Goal: Task Accomplishment & Management: Use online tool/utility

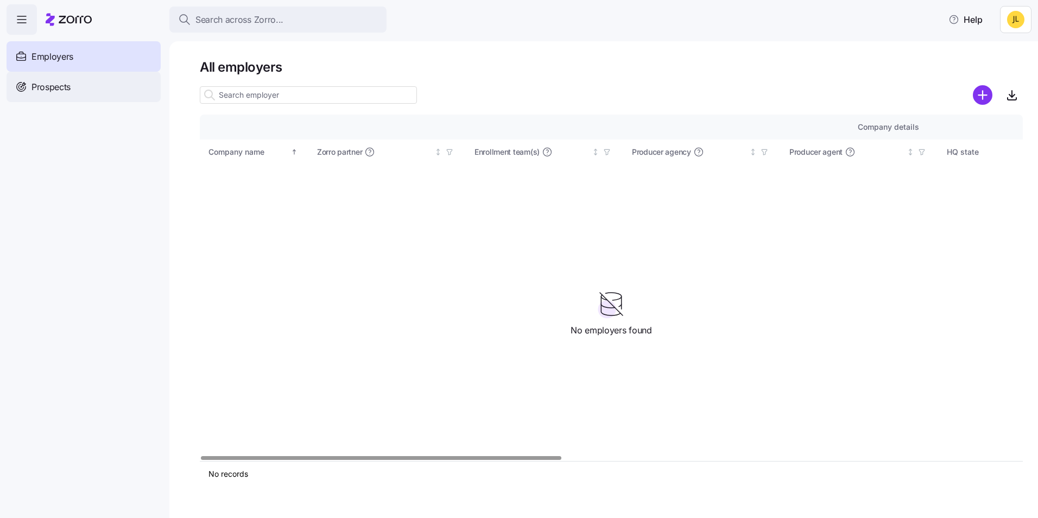
click at [98, 91] on div "Prospects" at bounding box center [84, 87] width 154 height 30
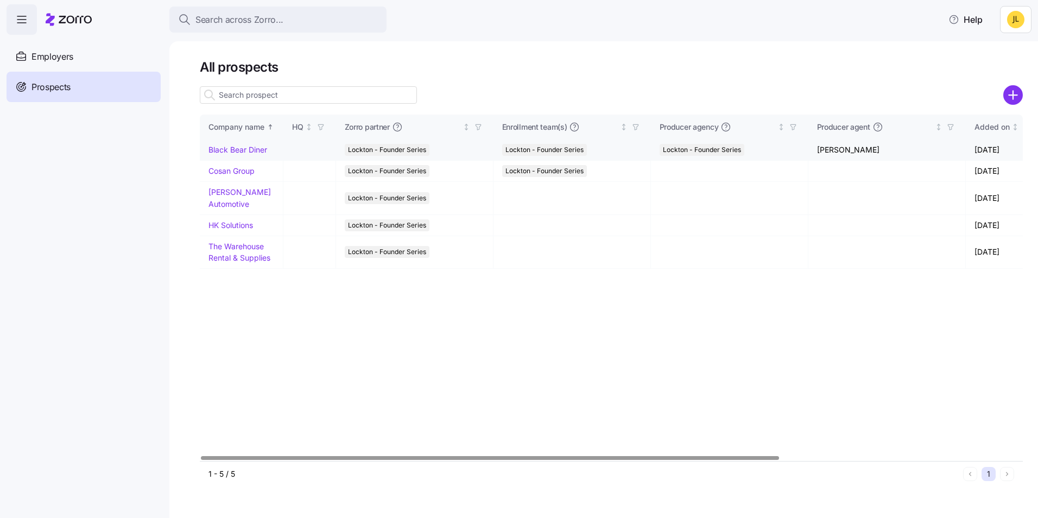
click at [244, 150] on link "Black Bear Diner" at bounding box center [237, 149] width 59 height 9
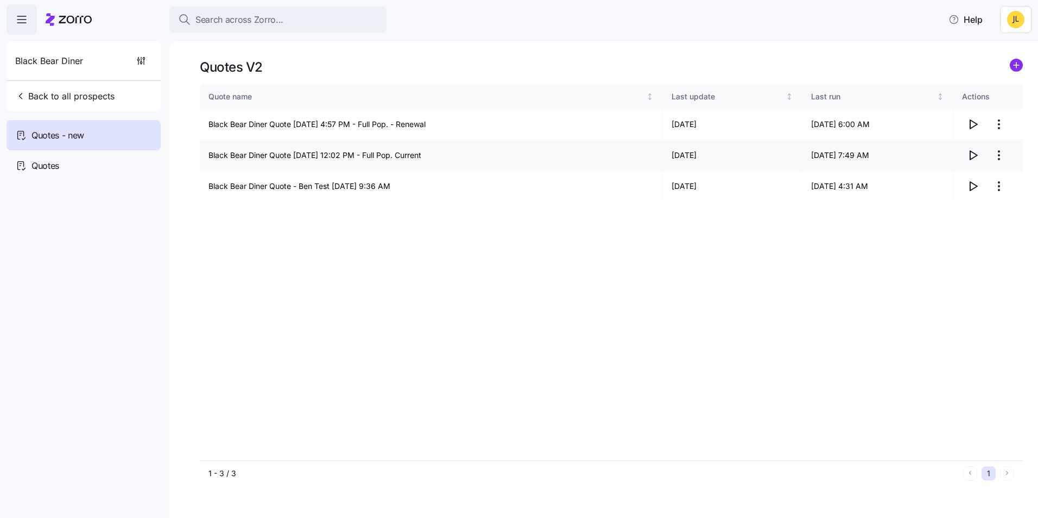
click at [977, 152] on icon "button" at bounding box center [972, 155] width 13 height 13
click at [979, 121] on icon "button" at bounding box center [972, 124] width 13 height 13
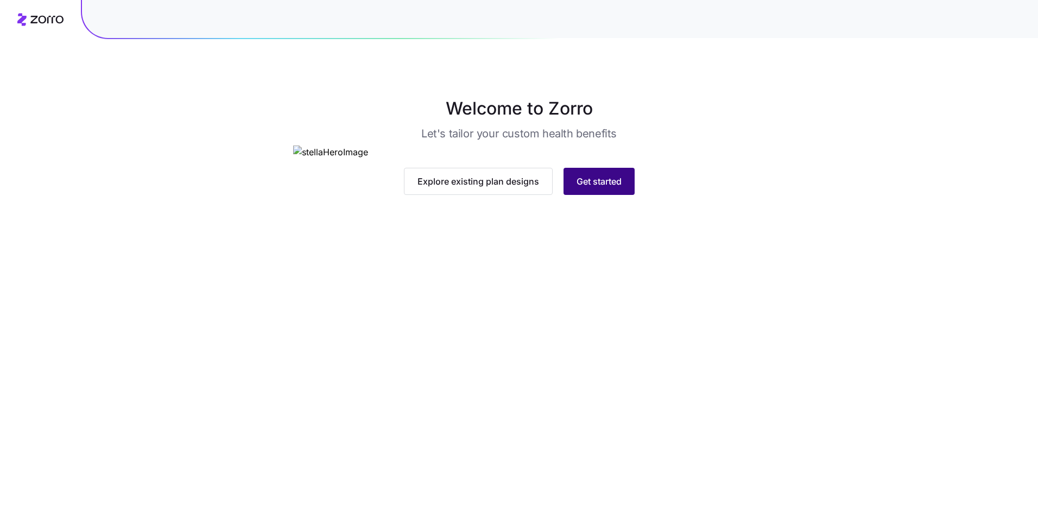
click at [605, 195] on button "Get started" at bounding box center [599, 181] width 71 height 27
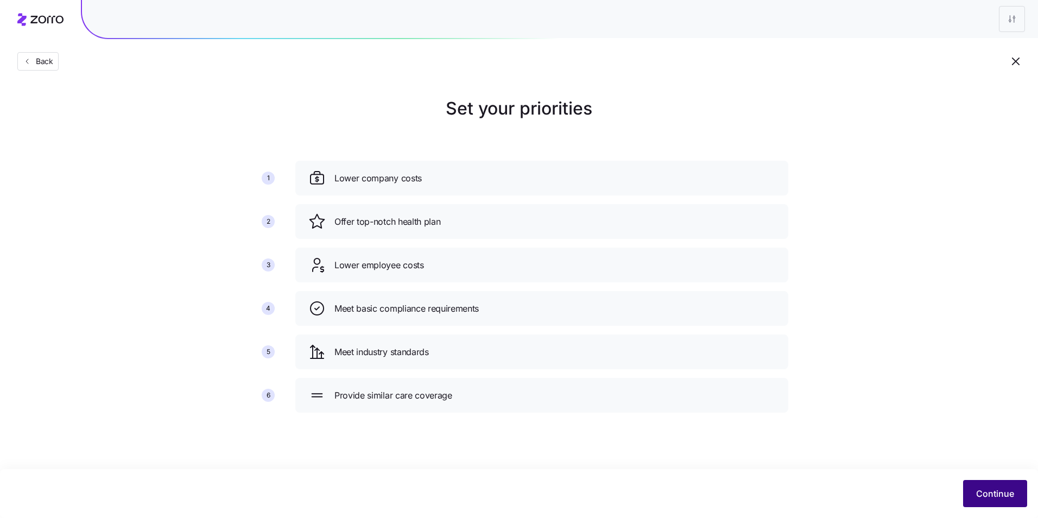
click at [989, 490] on span "Continue" at bounding box center [995, 493] width 38 height 13
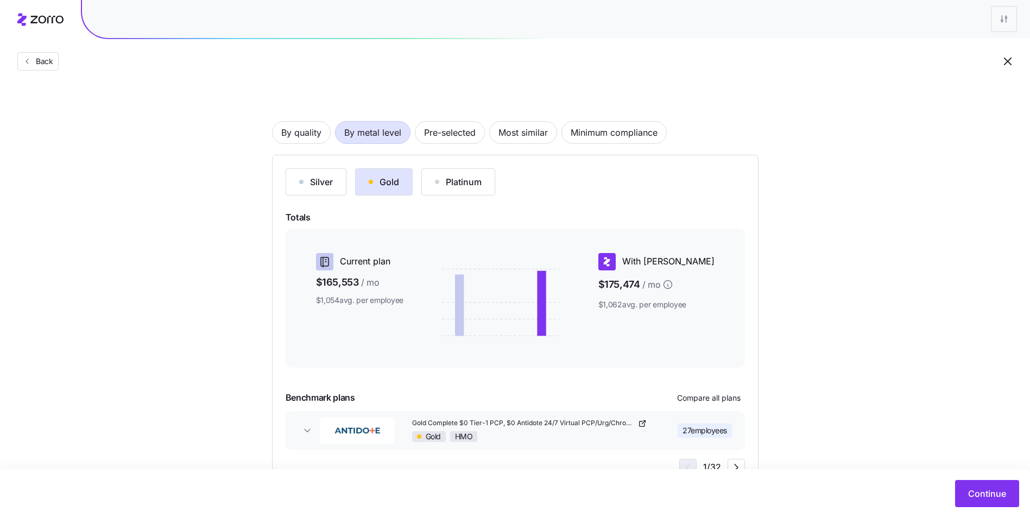
scroll to position [81, 0]
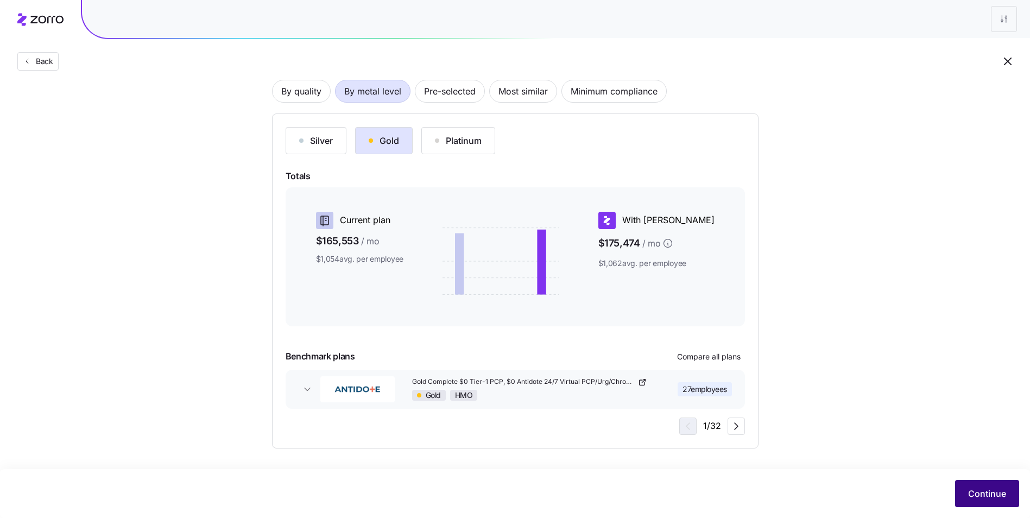
click at [971, 491] on span "Continue" at bounding box center [987, 493] width 38 height 13
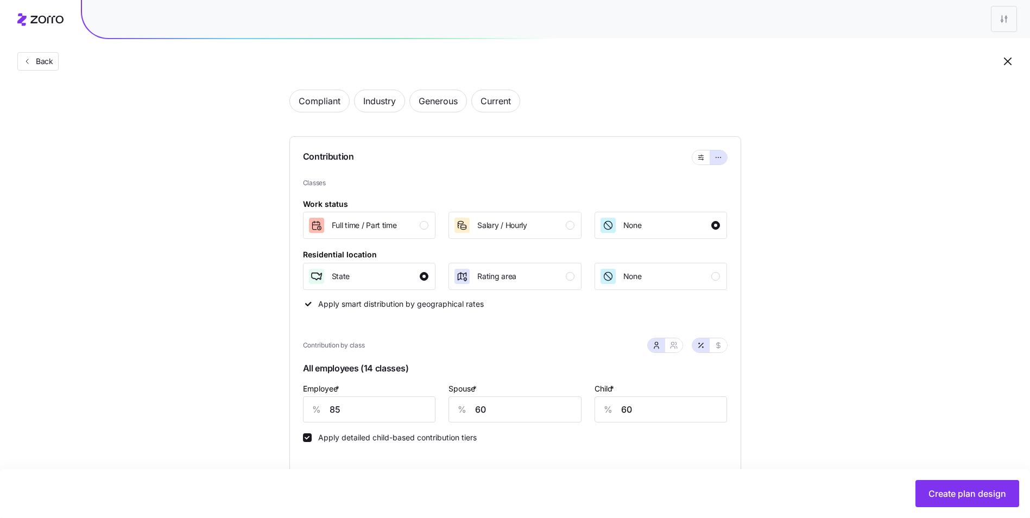
scroll to position [109, 0]
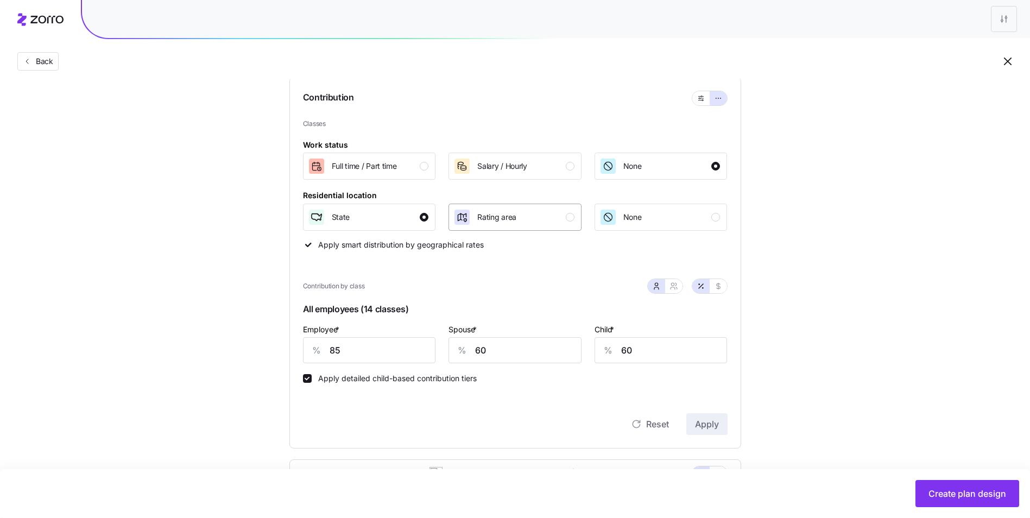
click at [536, 216] on div "Rating area" at bounding box center [513, 216] width 121 height 17
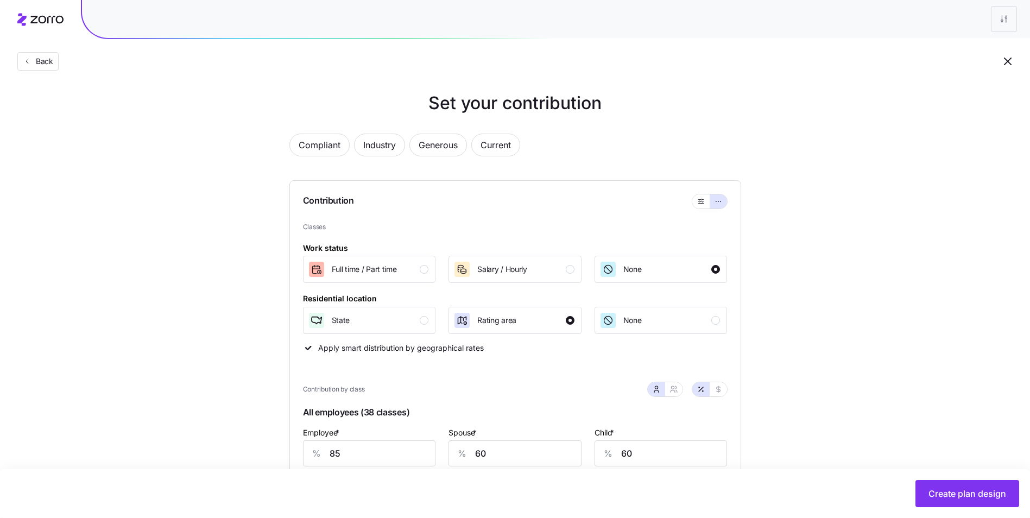
scroll to position [0, 0]
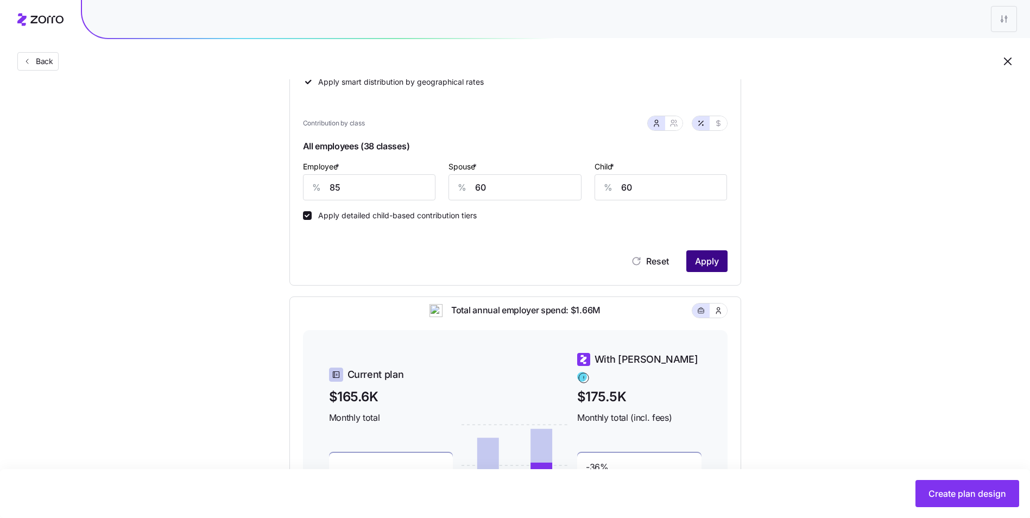
click at [716, 268] on span "Apply" at bounding box center [707, 261] width 24 height 13
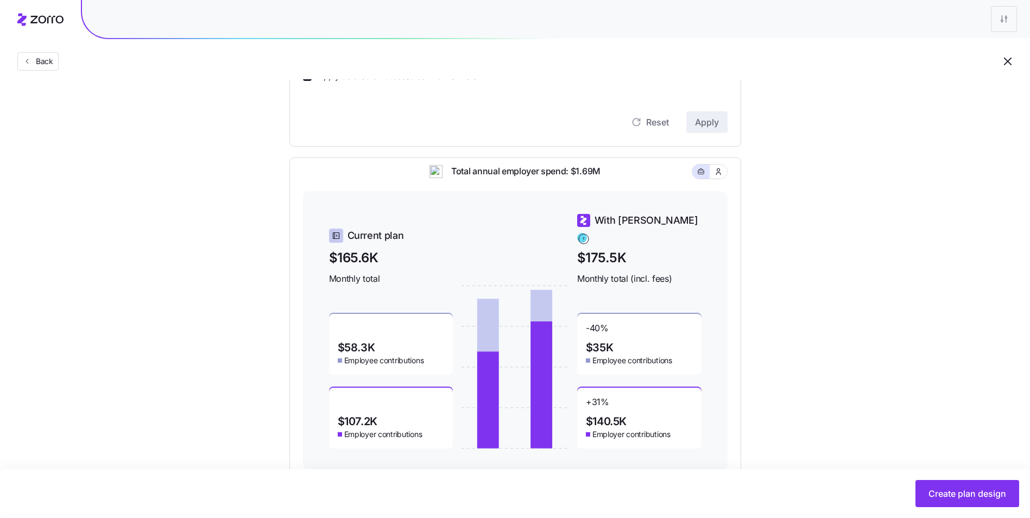
scroll to position [439, 0]
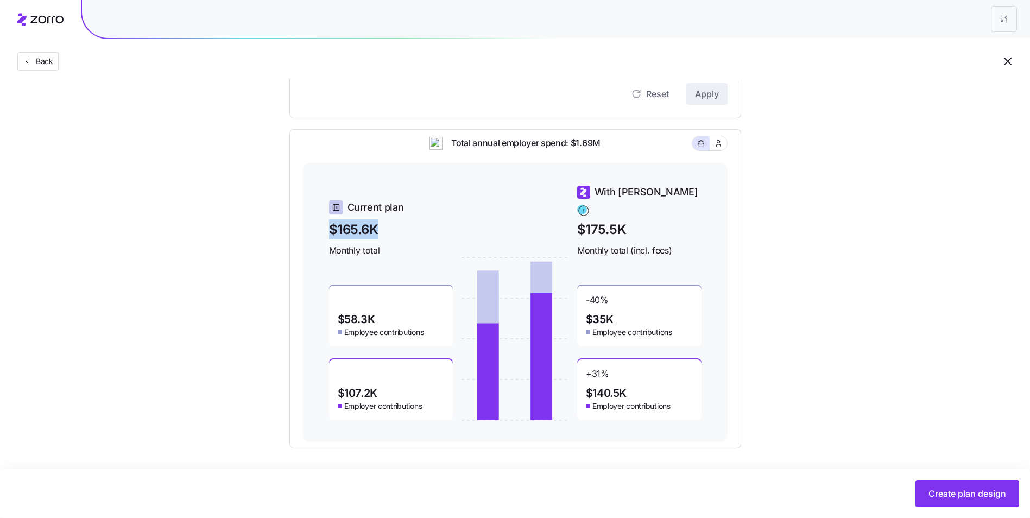
drag, startPoint x: 331, startPoint y: 214, endPoint x: 381, endPoint y: 215, distance: 49.4
click at [381, 219] on span "$165.6K" at bounding box center [391, 229] width 124 height 20
drag, startPoint x: 381, startPoint y: 215, endPoint x: 416, endPoint y: 219, distance: 36.1
click at [416, 219] on span "$165.6K" at bounding box center [391, 229] width 124 height 20
click at [582, 220] on span "$175.5K" at bounding box center [639, 229] width 124 height 20
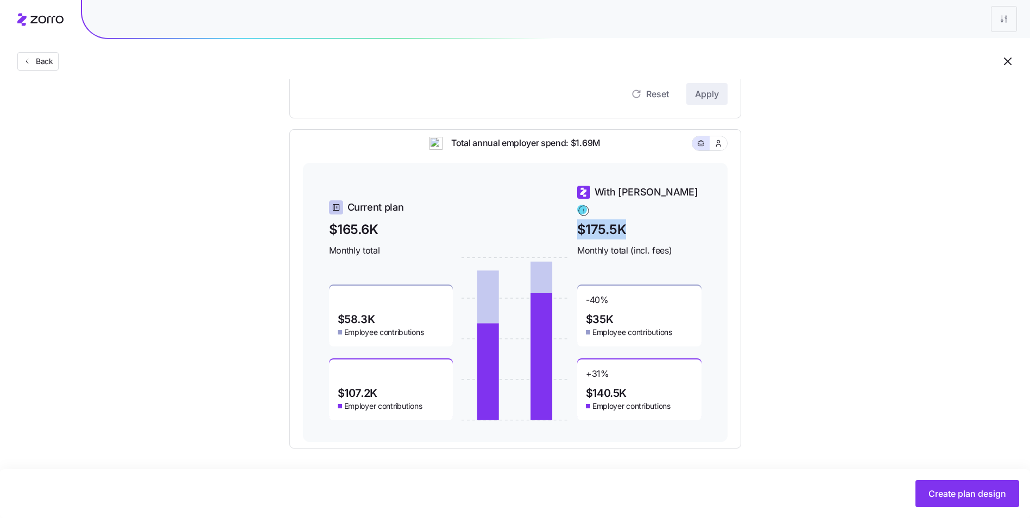
drag, startPoint x: 574, startPoint y: 220, endPoint x: 636, endPoint y: 222, distance: 61.4
click at [635, 222] on div "Current plan $165.6K Monthly total $58.3K Employee contributions $107.2K Employ…" at bounding box center [515, 303] width 372 height 236
drag, startPoint x: 636, startPoint y: 222, endPoint x: 698, endPoint y: 233, distance: 63.6
click at [694, 232] on div "With Zorro $175.5K Monthly total (incl. fees)" at bounding box center [639, 221] width 124 height 73
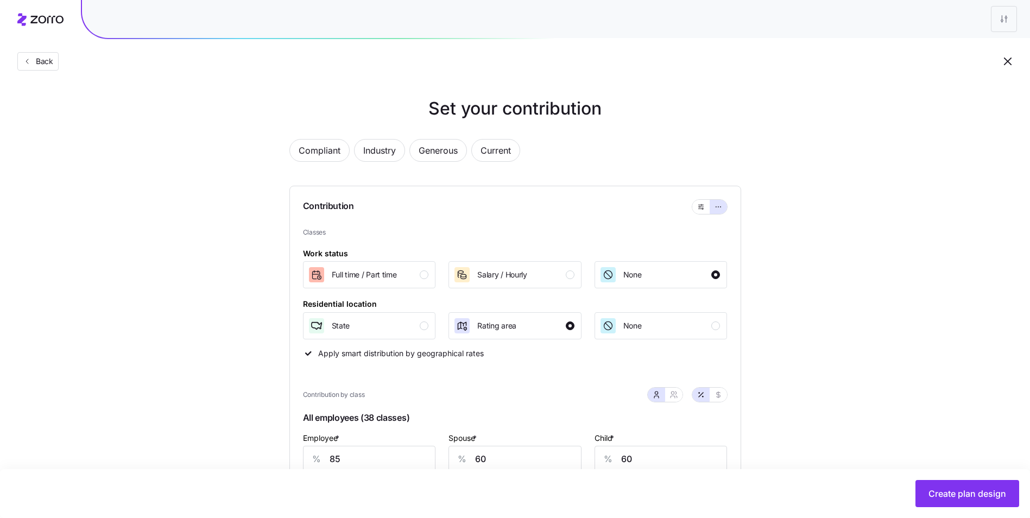
scroll to position [109, 0]
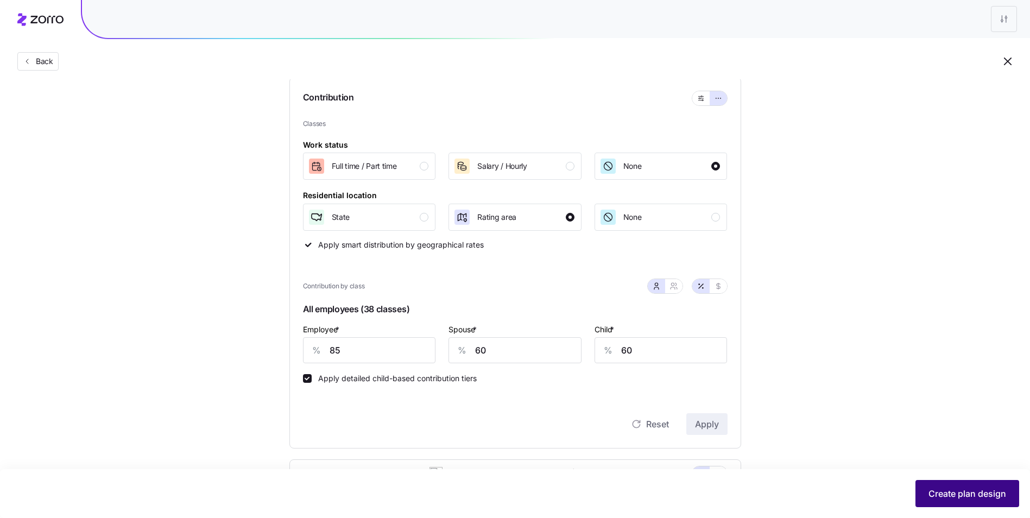
click at [967, 494] on span "Create plan design" at bounding box center [967, 493] width 78 height 13
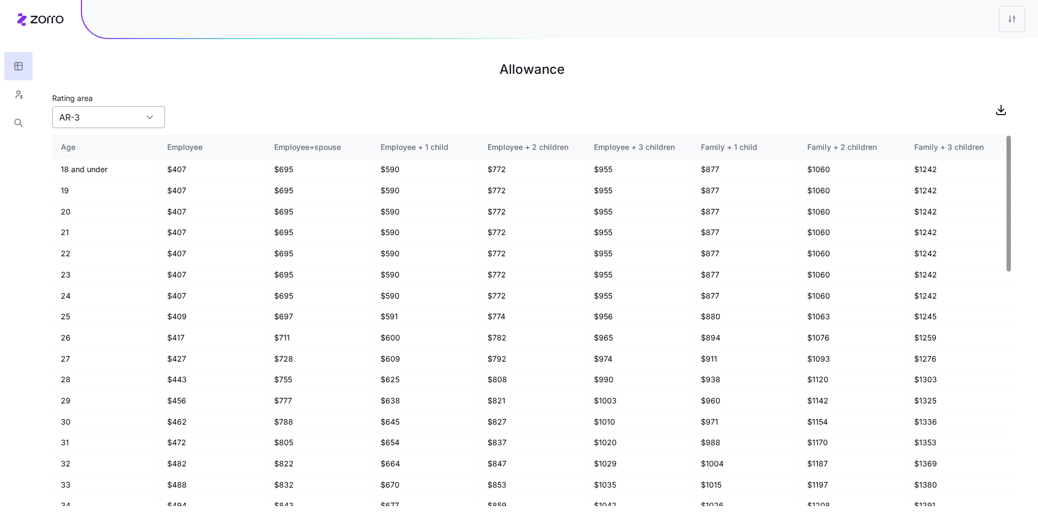
click at [107, 112] on input "AR-3" at bounding box center [108, 117] width 113 height 22
click at [110, 179] on div "CA-15" at bounding box center [108, 182] width 104 height 21
type input "CA-15"
click at [130, 128] on main "Allowance Rating area CA-15 Age Employee Employee+spouse Employee + 1 child Emp…" at bounding box center [519, 259] width 1038 height 518
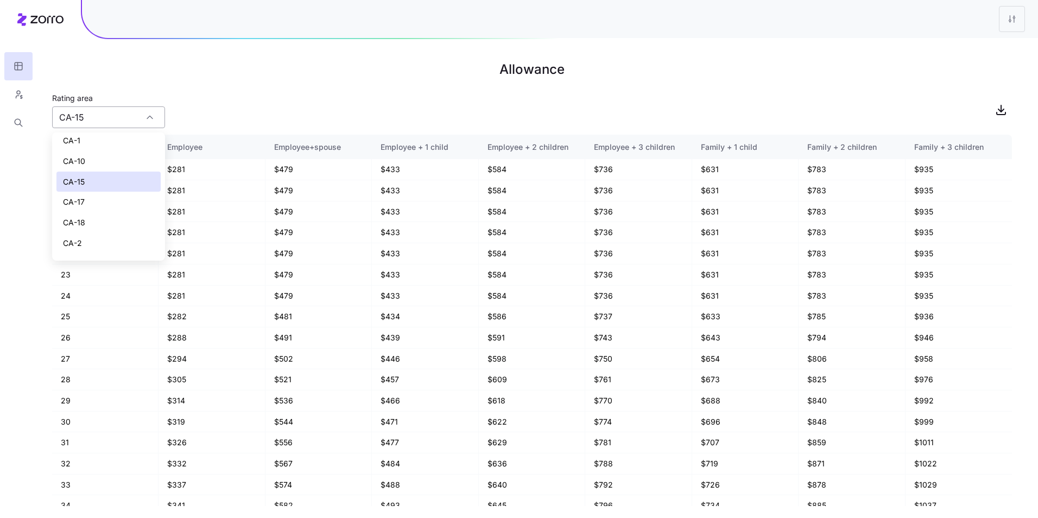
click at [130, 122] on input "CA-15" at bounding box center [108, 117] width 113 height 22
click at [473, 118] on div "Rating area CA-15" at bounding box center [532, 109] width 960 height 37
click at [811, 104] on div "Rating area CA-15" at bounding box center [532, 109] width 960 height 37
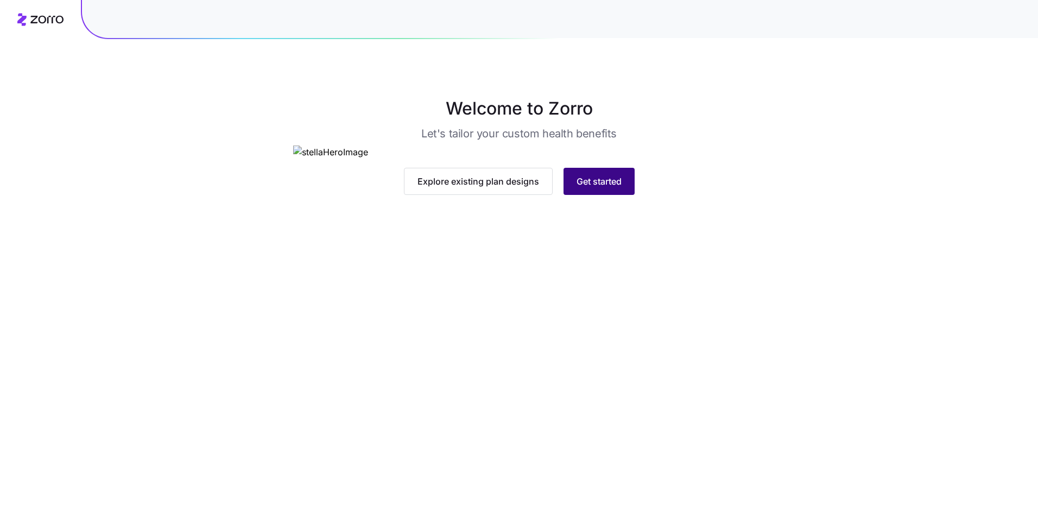
click at [618, 188] on span "Get started" at bounding box center [599, 181] width 45 height 13
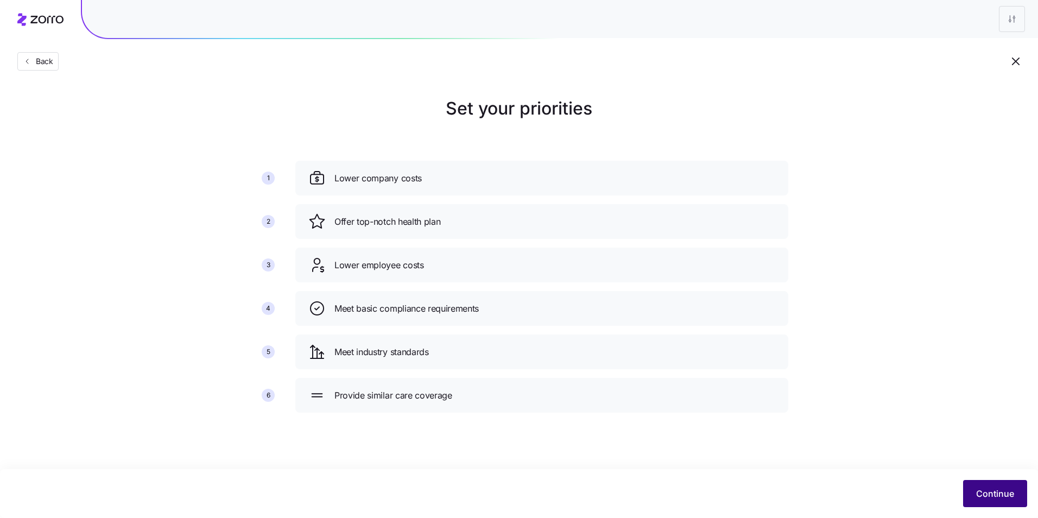
click at [996, 480] on div "Continue" at bounding box center [519, 493] width 1016 height 27
click at [997, 492] on span "Continue" at bounding box center [995, 493] width 38 height 13
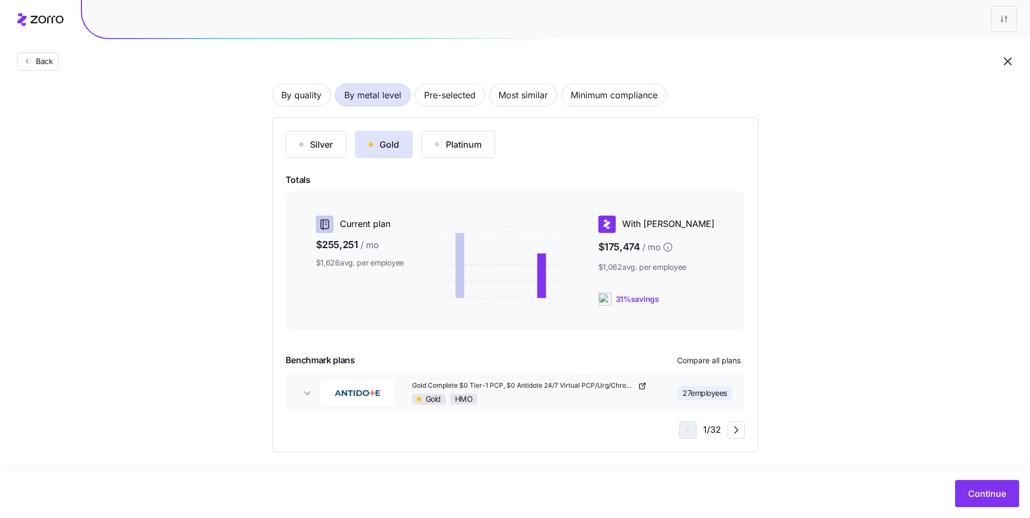
scroll to position [81, 0]
